Goal: Task Accomplishment & Management: Use online tool/utility

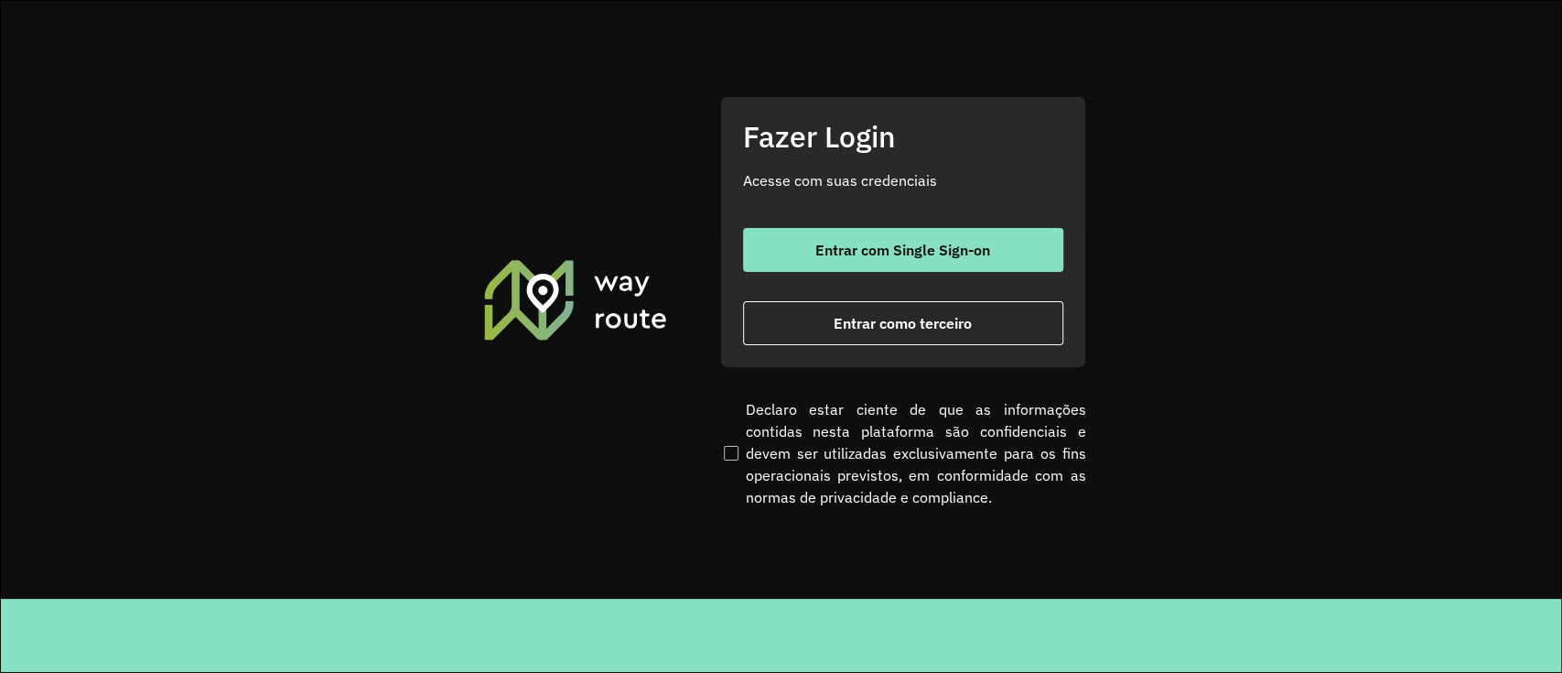
click at [933, 275] on div "Entrar com Single Sign-on Entrar como terceiro" at bounding box center [903, 286] width 320 height 117
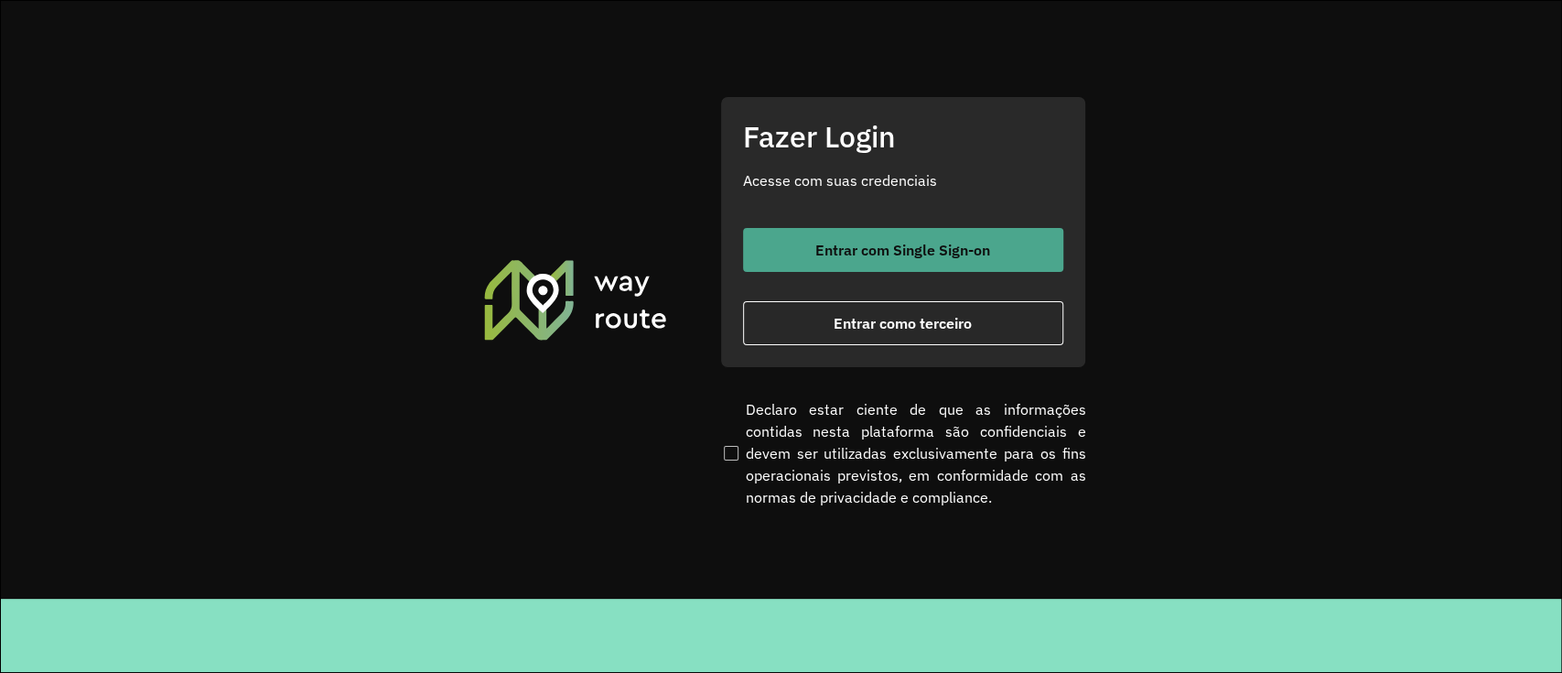
click at [957, 255] on span "Entrar com Single Sign-on" at bounding box center [902, 250] width 175 height 15
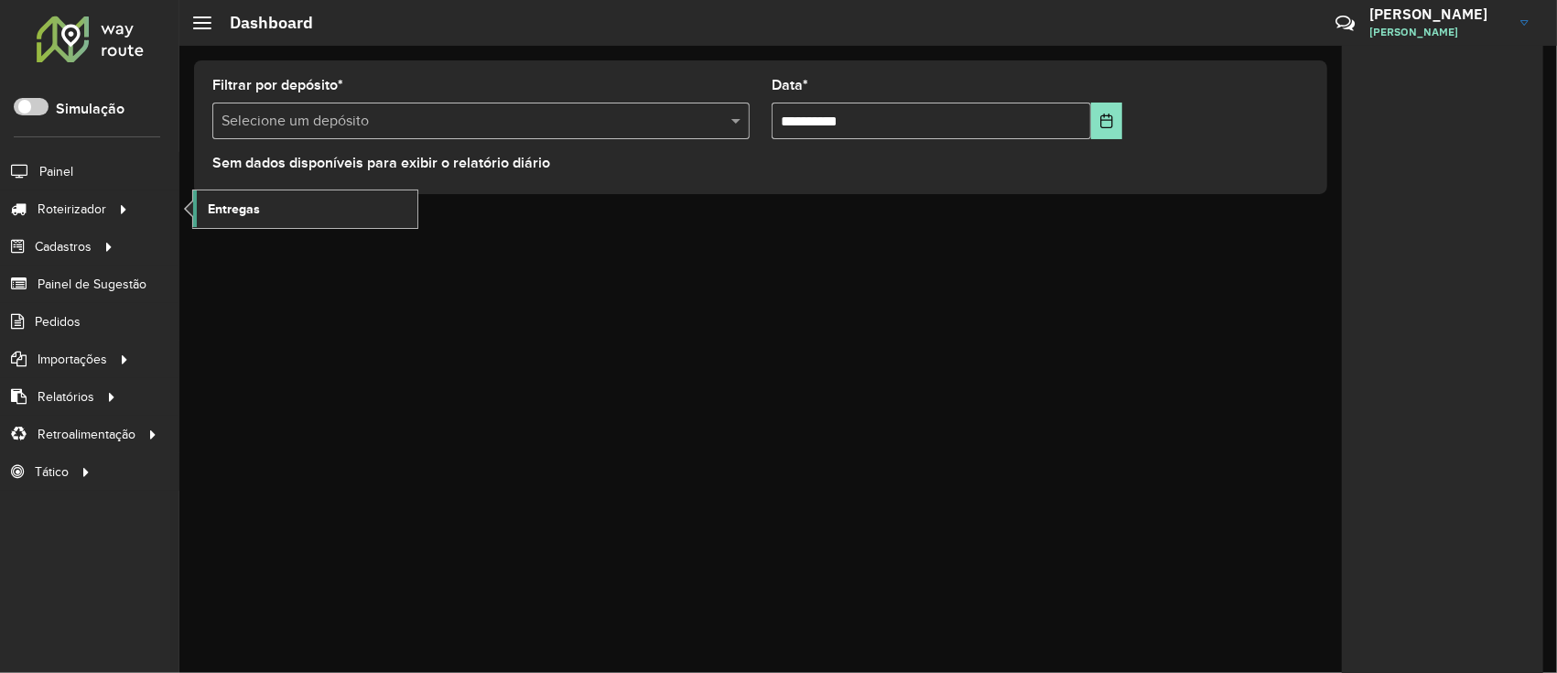
click at [219, 219] on link "Entregas" at bounding box center [305, 208] width 224 height 37
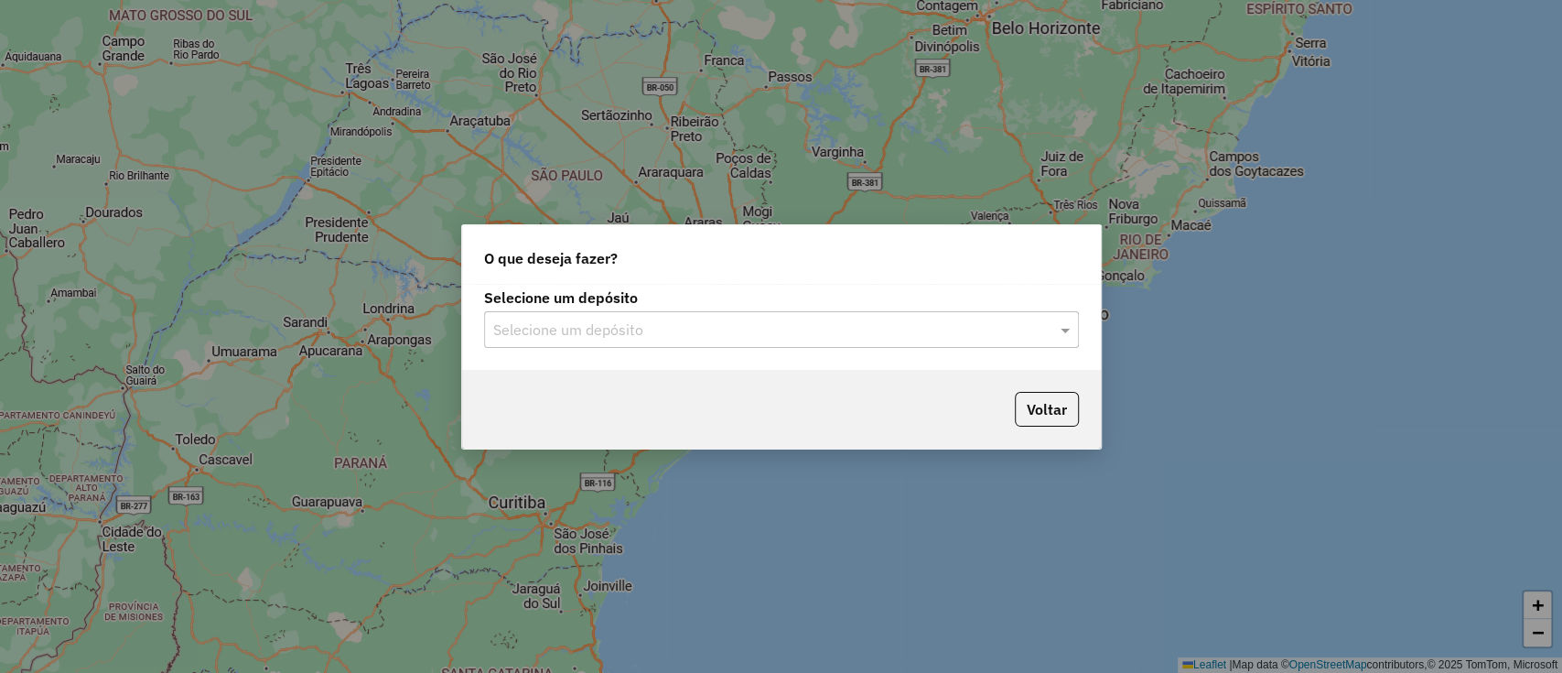
click at [637, 365] on div "Selecione um depósito Selecione um depósito" at bounding box center [781, 327] width 639 height 86
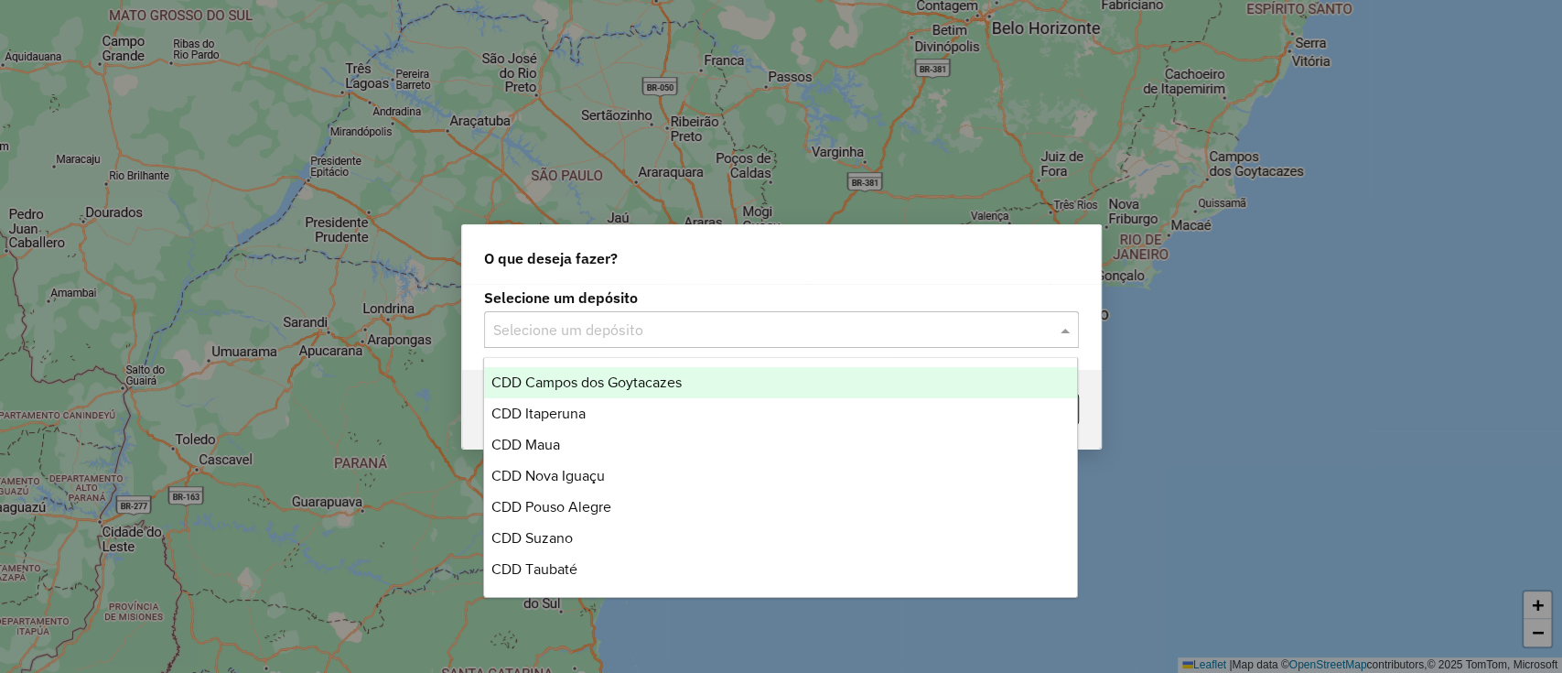
click at [642, 315] on div "Selecione um depósito" at bounding box center [781, 329] width 595 height 37
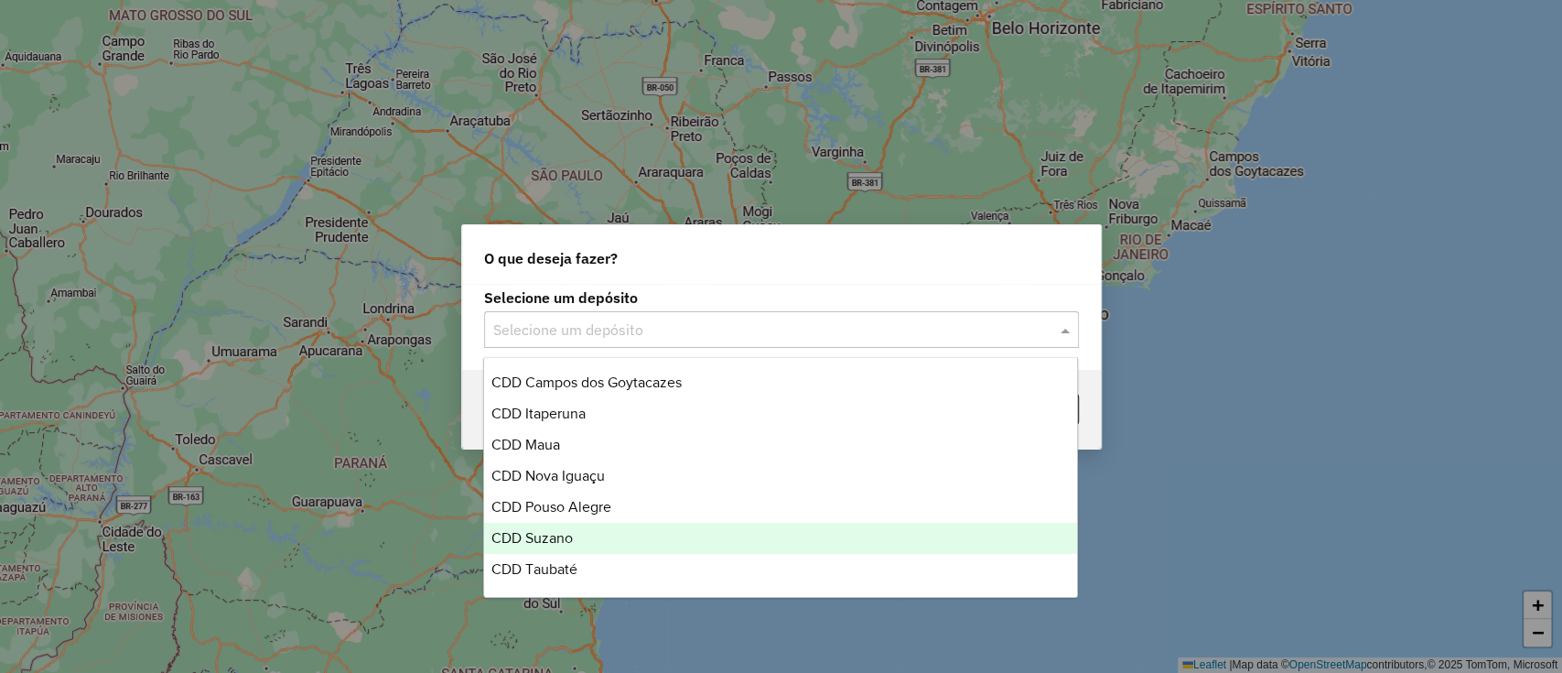
click at [575, 538] on div "CDD Suzano" at bounding box center [780, 538] width 593 height 31
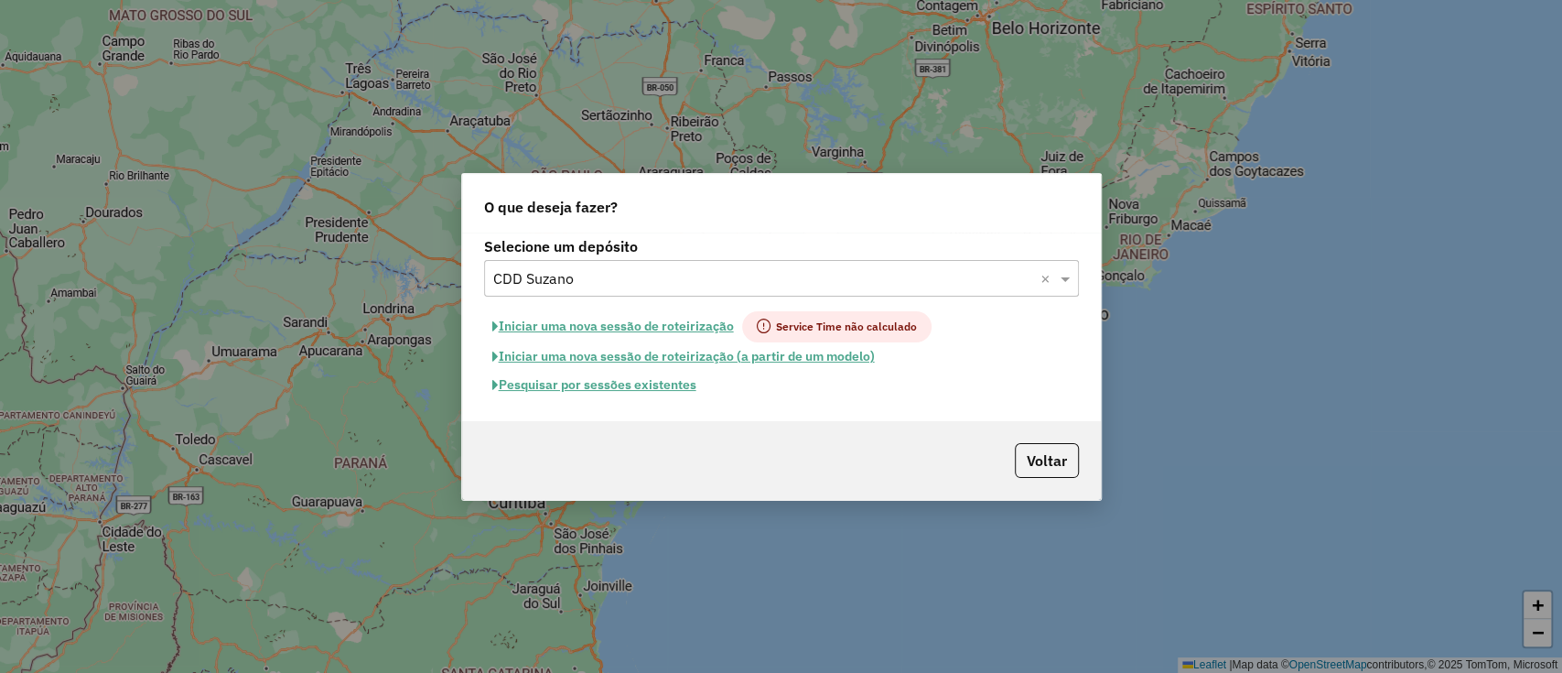
click at [630, 377] on button "Pesquisar por sessões existentes" at bounding box center [594, 385] width 221 height 28
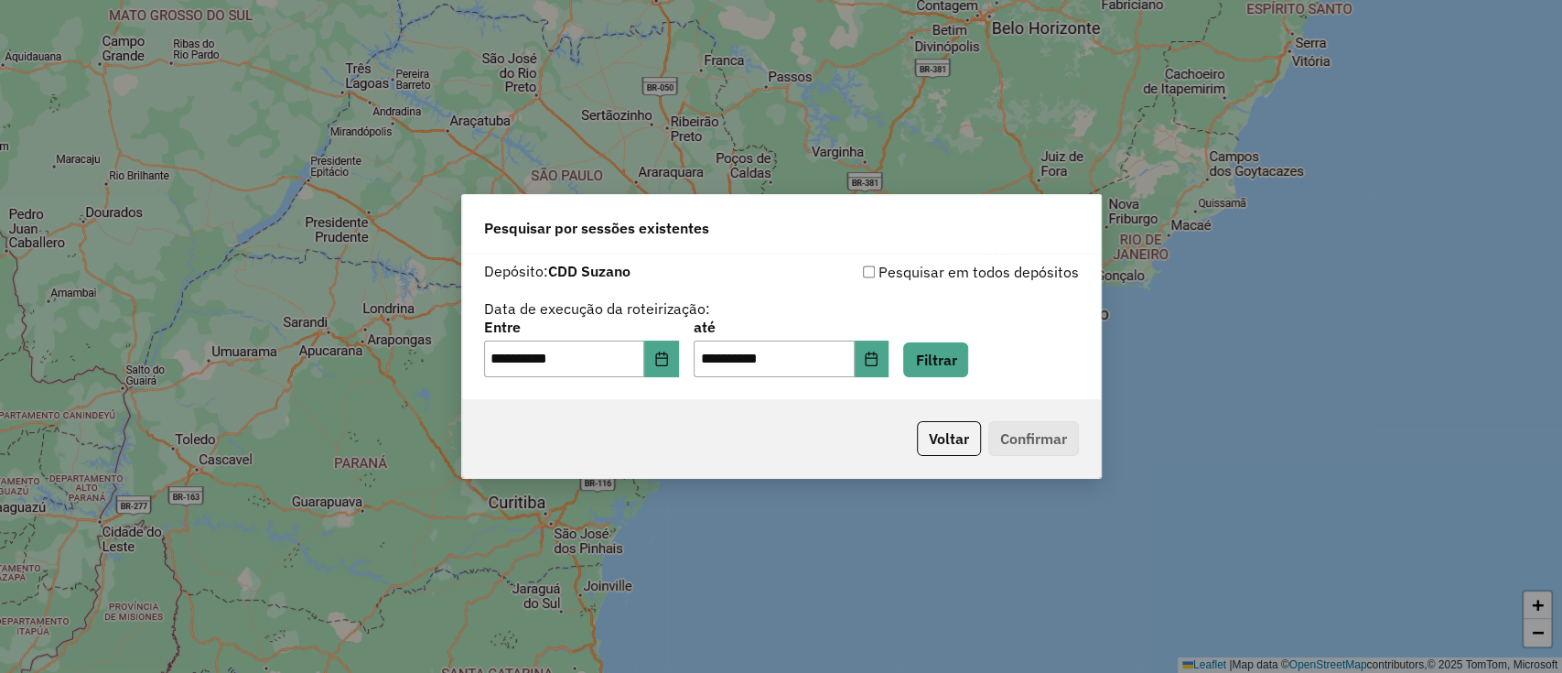
click at [1007, 383] on div "**********" at bounding box center [781, 326] width 639 height 146
click at [968, 365] on button "Filtrar" at bounding box center [935, 359] width 65 height 35
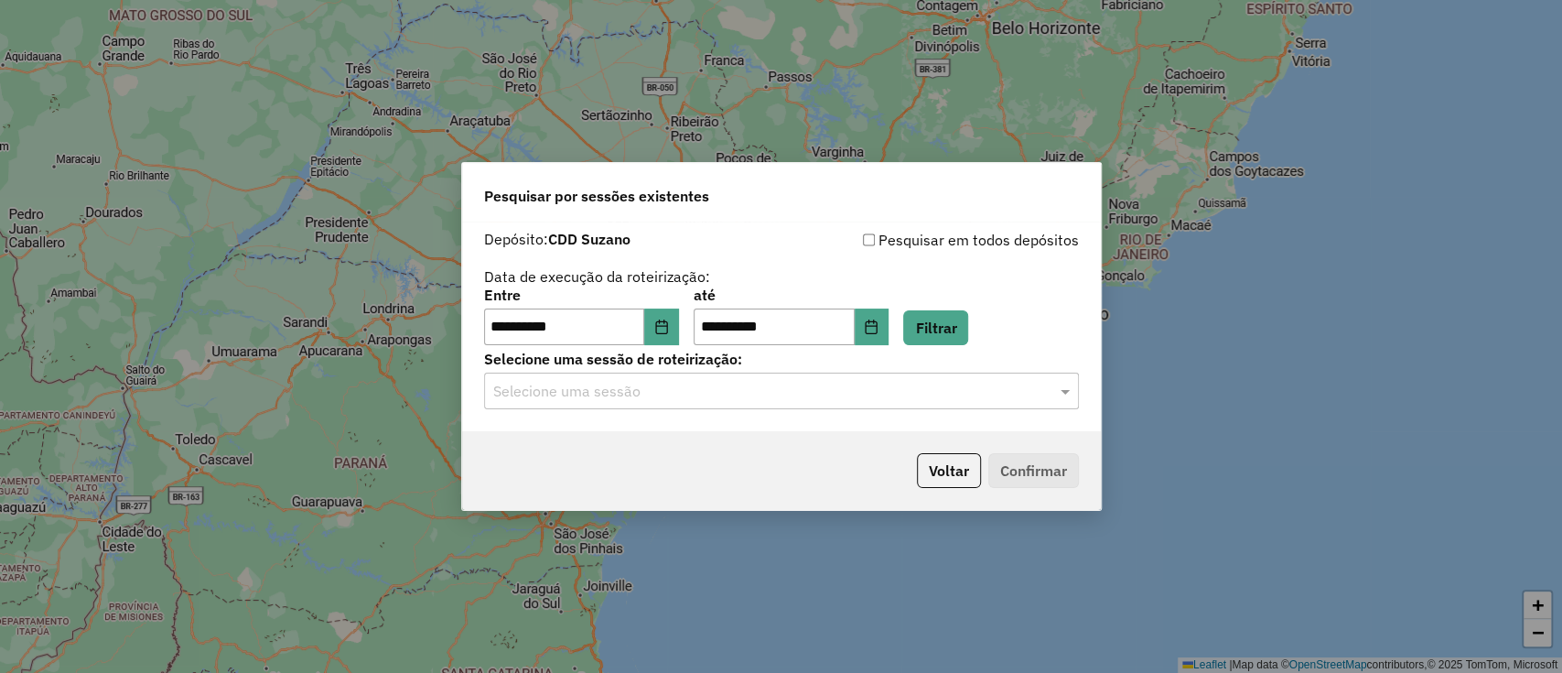
click at [641, 403] on div "Selecione uma sessão" at bounding box center [781, 390] width 595 height 37
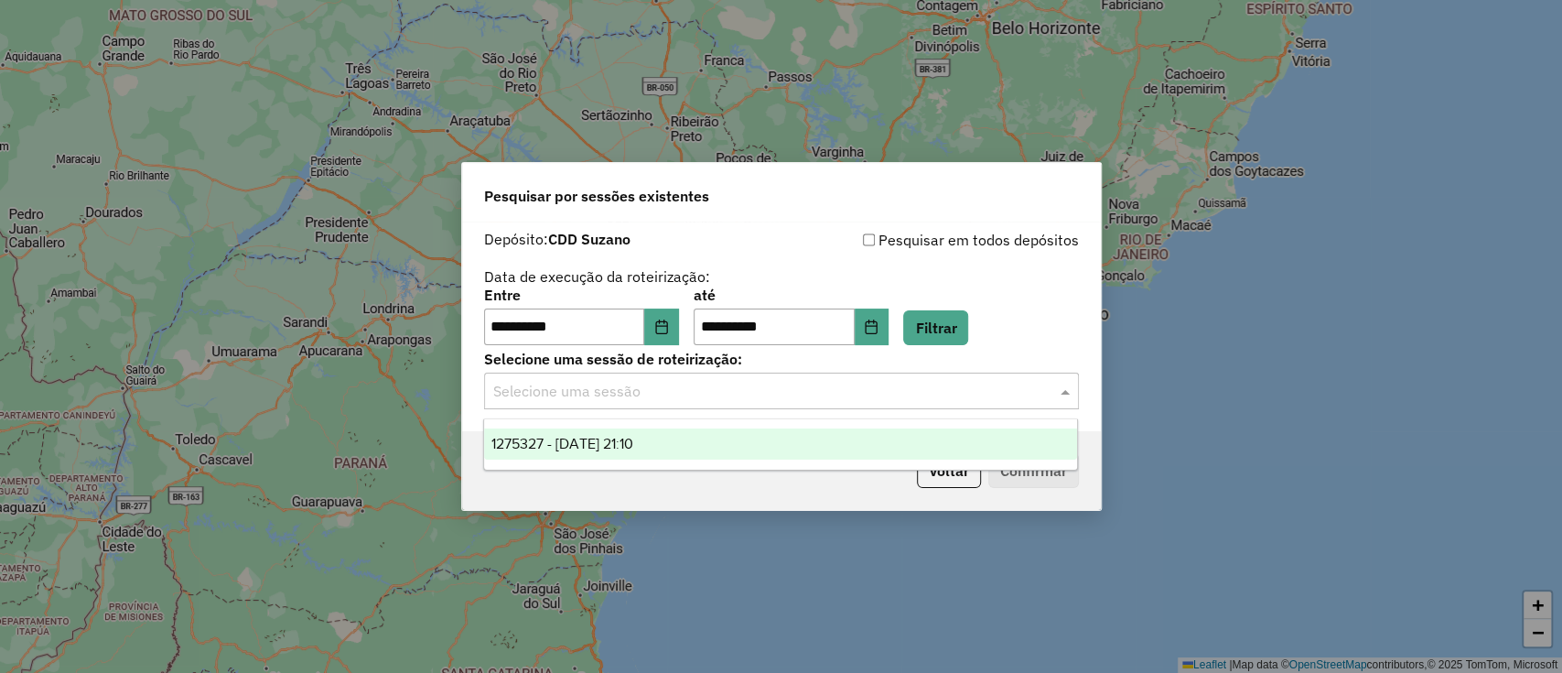
click at [633, 450] on span "1275327 - 13/09/2025 21:10" at bounding box center [562, 444] width 142 height 16
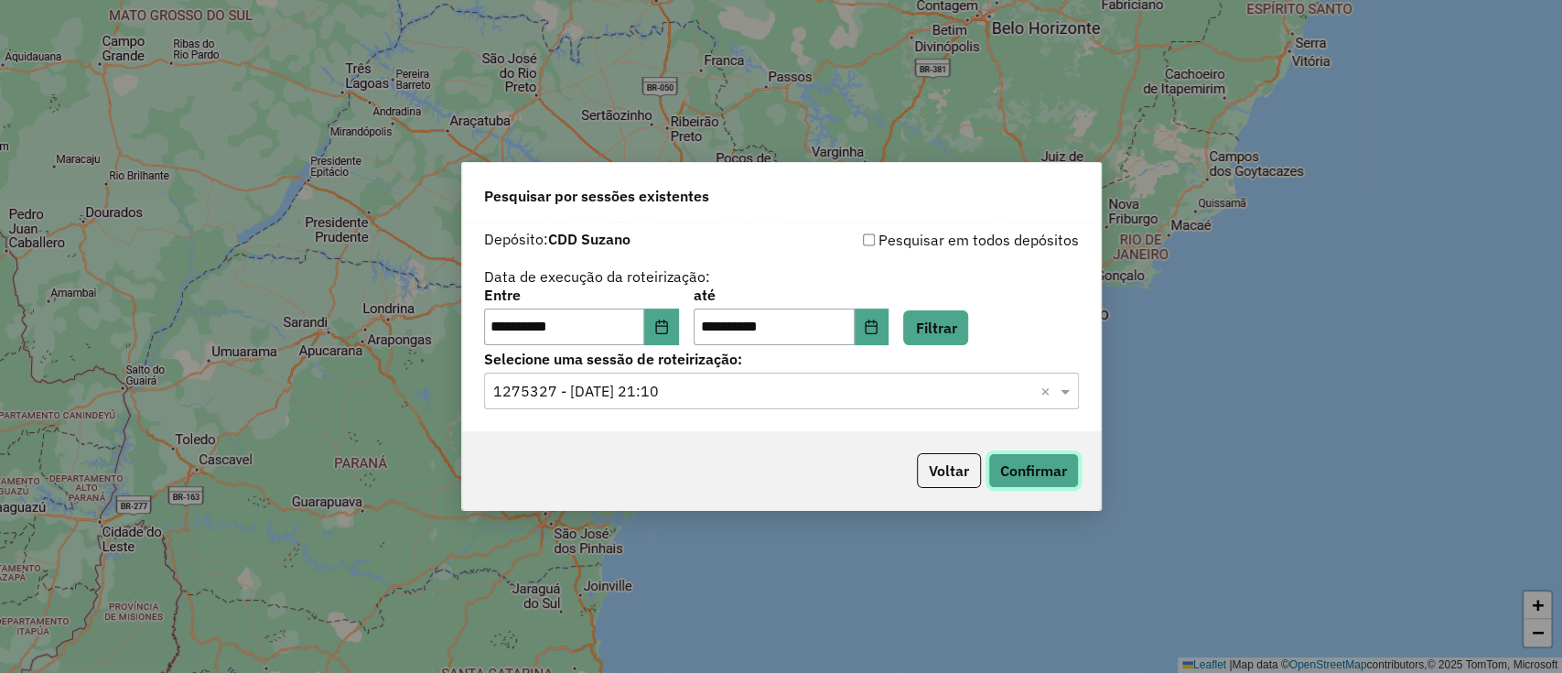
click at [1036, 469] on button "Confirmar" at bounding box center [1033, 470] width 91 height 35
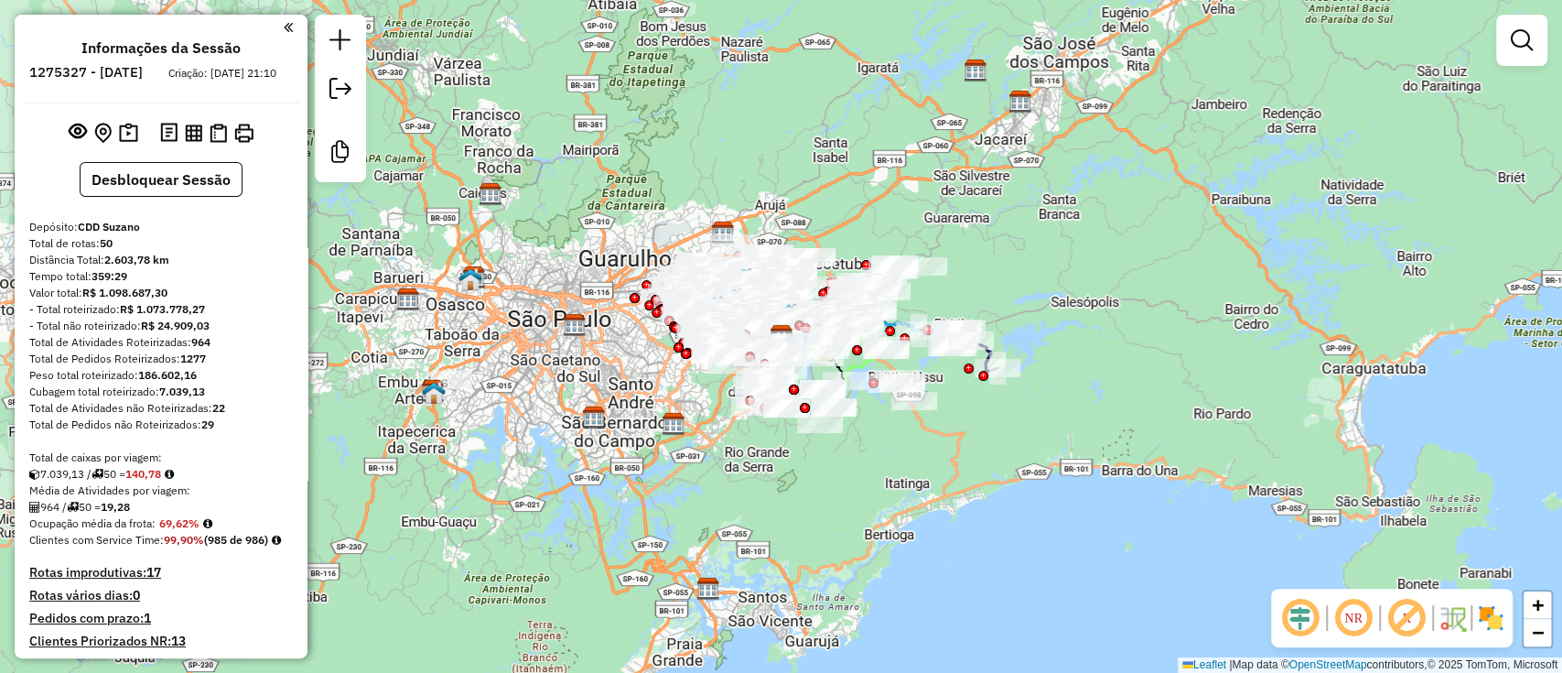
click at [1314, 620] on em at bounding box center [1300, 618] width 44 height 44
click at [1393, 609] on em at bounding box center [1407, 618] width 44 height 44
click at [1503, 613] on img at bounding box center [1490, 617] width 29 height 29
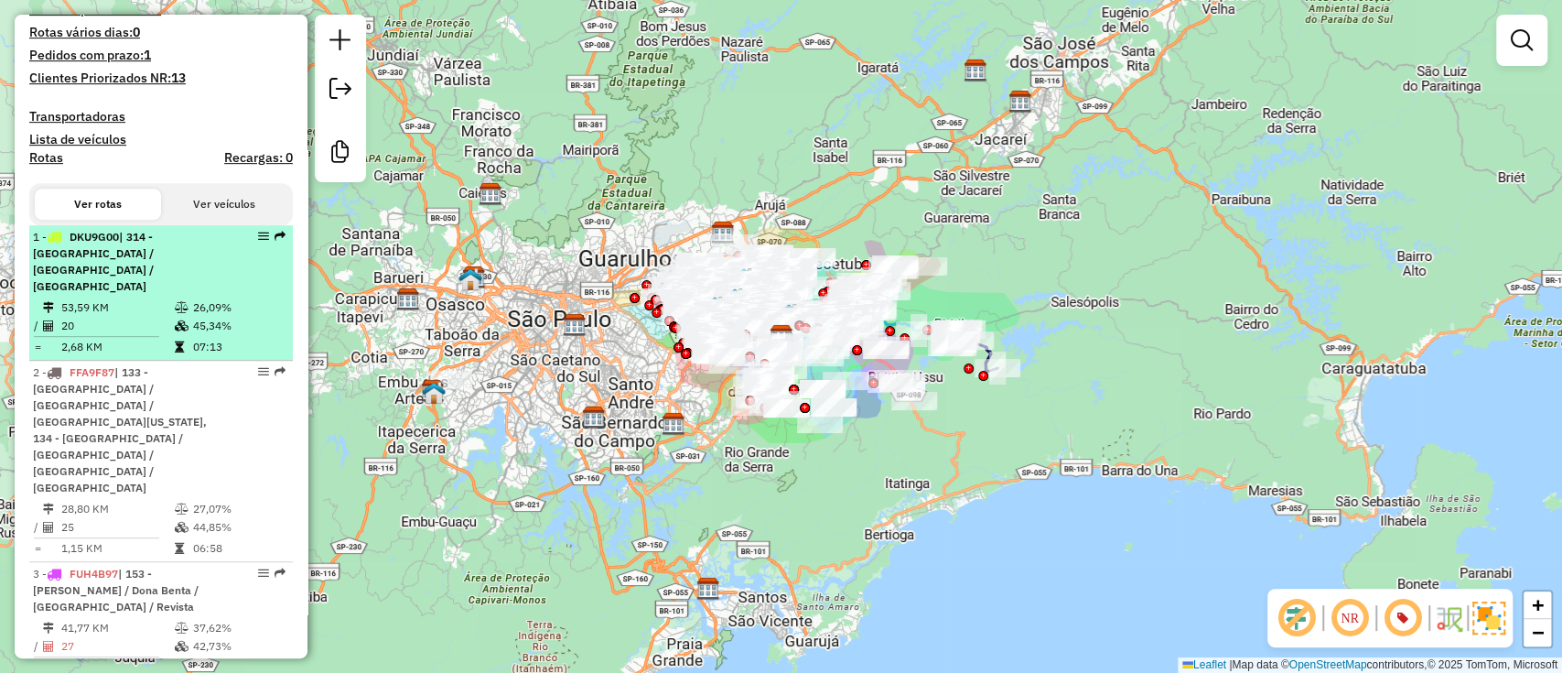
scroll to position [609, 0]
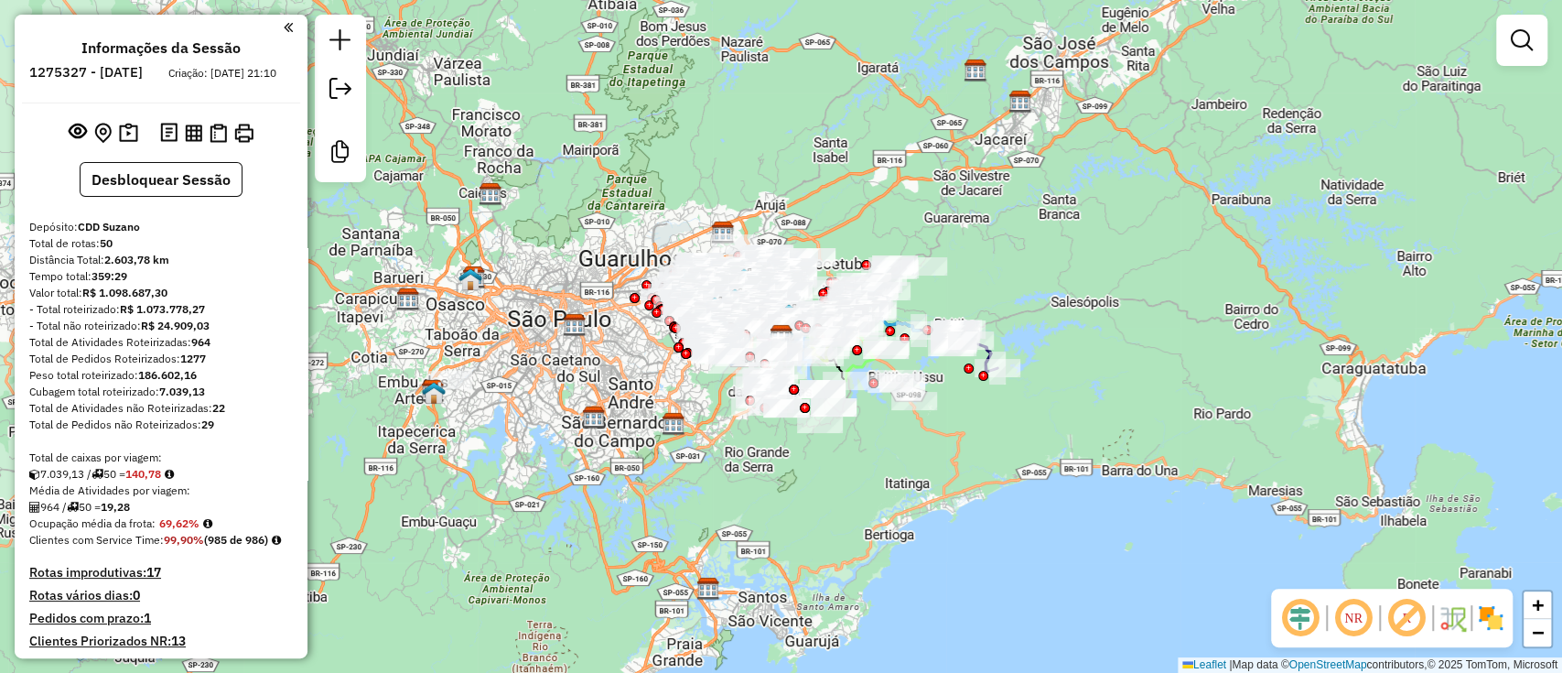
click at [1293, 612] on em at bounding box center [1300, 618] width 44 height 44
click at [1430, 580] on div "Janela de atendimento Grade de atendimento Capacidade Transportadoras Veículos …" at bounding box center [781, 336] width 1562 height 673
click at [1411, 627] on em at bounding box center [1407, 618] width 44 height 44
click at [1489, 612] on img at bounding box center [1490, 617] width 29 height 29
